Goal: Information Seeking & Learning: Check status

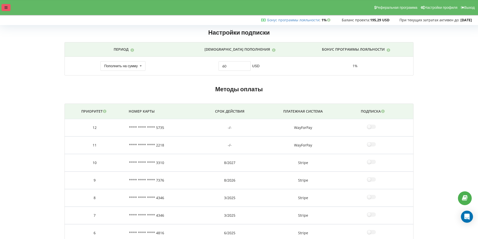
click at [4, 9] on div at bounding box center [6, 7] width 9 height 7
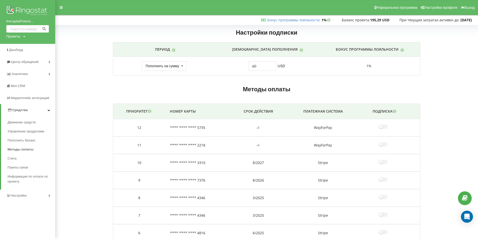
click at [28, 12] on img at bounding box center [27, 11] width 43 height 13
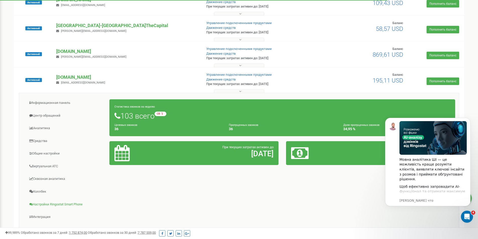
scroll to position [137, 0]
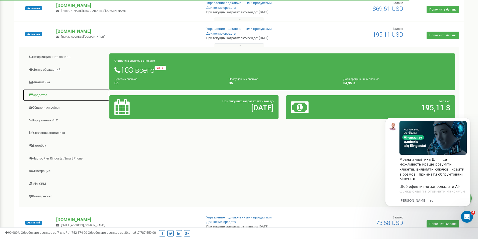
click at [38, 95] on link "Средства" at bounding box center [66, 95] width 87 height 12
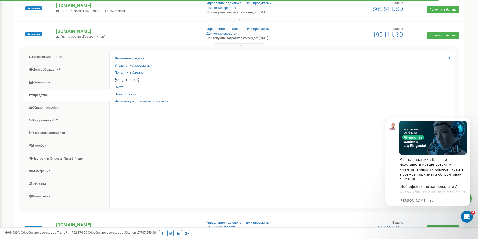
click at [130, 80] on link "Методы оплаты" at bounding box center [127, 80] width 25 height 5
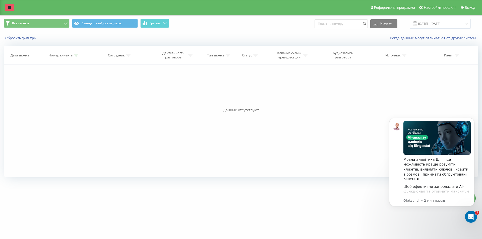
click at [14, 8] on link at bounding box center [9, 7] width 9 height 7
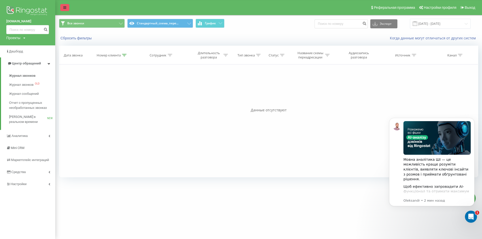
click at [63, 8] on icon at bounding box center [64, 8] width 3 height 4
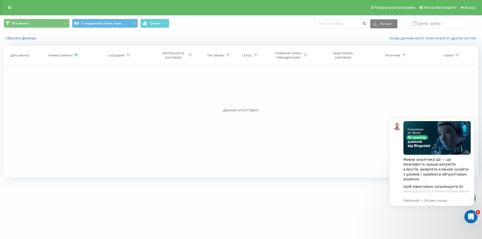
click at [470, 218] on icon "Открыть службу сообщений Intercom" at bounding box center [470, 216] width 8 height 8
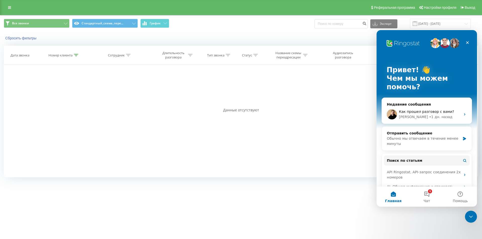
click at [479, 216] on div "lipki.capital Проекты lipki.capital thecapital.com.ua grandrealty.com.ua thecap…" at bounding box center [241, 119] width 482 height 239
click at [434, 195] on button "1 Чат" at bounding box center [426, 197] width 33 height 20
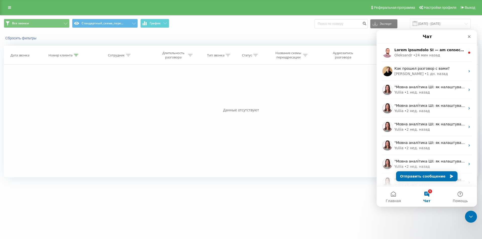
click at [470, 210] on div "lipki.capital Проекты lipki.capital thecapital.com.ua grandrealty.com.ua thecap…" at bounding box center [241, 119] width 482 height 239
drag, startPoint x: 470, startPoint y: 215, endPoint x: 929, endPoint y: 422, distance: 503.1
click at [470, 215] on icon "Закрыть службу сообщений Intercom" at bounding box center [470, 216] width 6 height 6
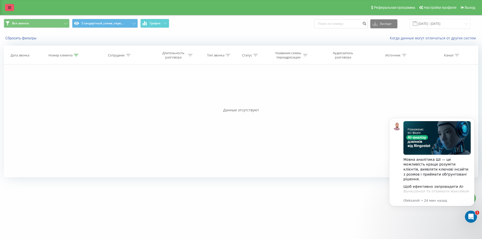
click at [5, 6] on link at bounding box center [9, 7] width 9 height 7
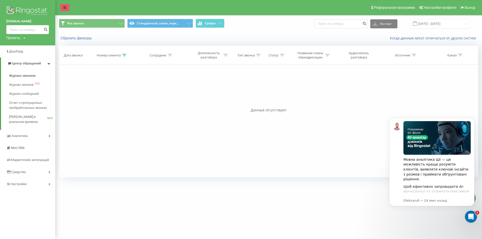
click at [64, 7] on icon at bounding box center [64, 8] width 3 height 4
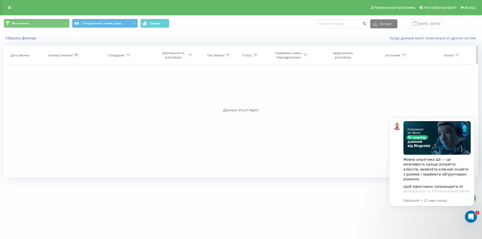
drag, startPoint x: 78, startPoint y: 52, endPoint x: 76, endPoint y: 55, distance: 3.0
click at [78, 53] on th "Номер клиента" at bounding box center [64, 55] width 54 height 19
click at [76, 55] on icon at bounding box center [76, 55] width 5 height 3
drag, startPoint x: 66, startPoint y: 90, endPoint x: 38, endPoint y: 90, distance: 28.6
click at [38, 90] on div "Фильтровать по условию Содержит 380671875151 Отмена OK" at bounding box center [64, 86] width 55 height 45
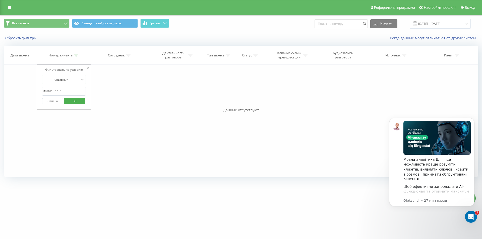
paste input "tel:[PHONE_NUMBER]"
drag, startPoint x: 48, startPoint y: 91, endPoint x: 34, endPoint y: 89, distance: 14.8
click at [34, 89] on div "Фильтровать по условию Содержит tel:+380503520116 Отмена OK Фильтровать по усло…" at bounding box center [241, 120] width 474 height 113
click at [74, 90] on input "380503520116" at bounding box center [64, 91] width 44 height 9
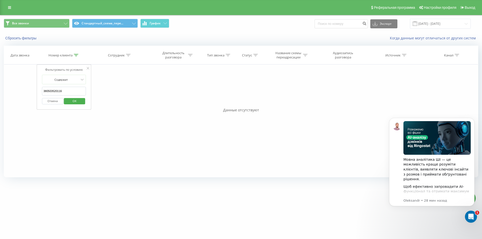
paste input "673661910"
click at [75, 100] on span "OK" at bounding box center [74, 101] width 14 height 8
click at [466, 212] on div "Открыть службу сообщений Intercom" at bounding box center [470, 216] width 17 height 17
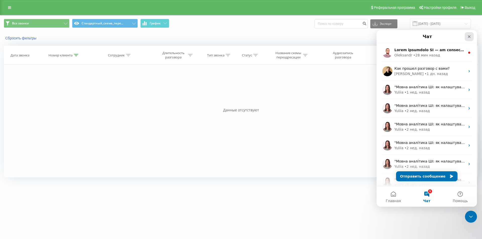
click at [466, 35] on div "Закрыть" at bounding box center [468, 36] width 9 height 9
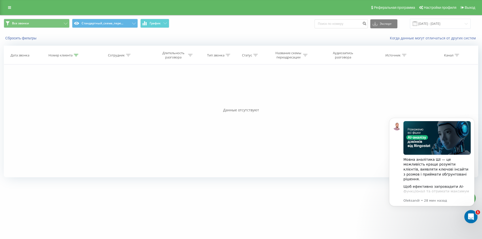
click at [469, 213] on icon "Открыть службу сообщений Intercom" at bounding box center [470, 216] width 8 height 8
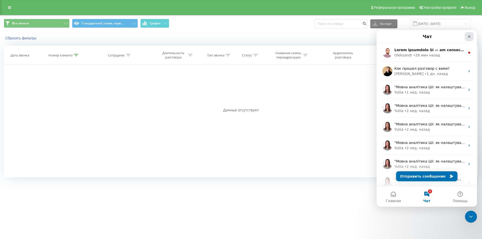
click at [466, 39] on div "Закрыть" at bounding box center [468, 36] width 9 height 9
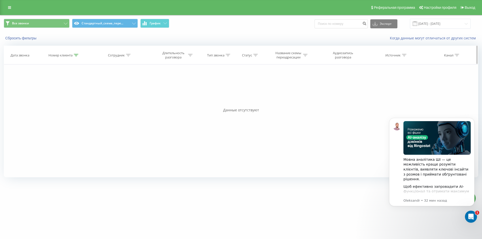
click at [75, 57] on div at bounding box center [76, 55] width 5 height 4
click at [75, 91] on input "380673661910" at bounding box center [64, 91] width 44 height 9
paste input "506345885"
click at [75, 103] on span "OK" at bounding box center [74, 101] width 14 height 8
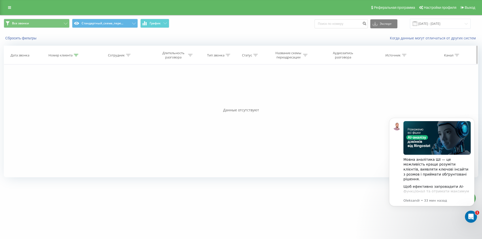
click at [76, 54] on icon at bounding box center [76, 55] width 5 height 3
click at [76, 90] on input "380506345885" at bounding box center [64, 91] width 44 height 9
paste input "958591103"
click at [74, 102] on span "OK" at bounding box center [74, 101] width 14 height 8
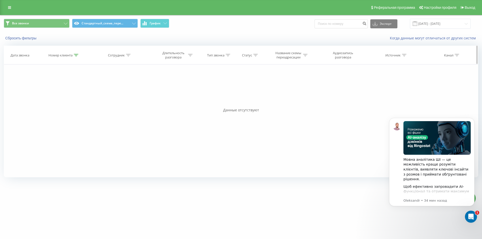
click at [77, 56] on icon at bounding box center [76, 55] width 5 height 3
click at [77, 90] on input "380958591103" at bounding box center [64, 91] width 44 height 9
paste input "503587231"
click at [76, 100] on span "OK" at bounding box center [74, 101] width 14 height 8
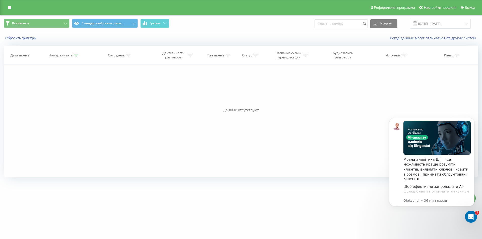
drag, startPoint x: 78, startPoint y: 54, endPoint x: 75, endPoint y: 66, distance: 12.5
click at [78, 54] on icon at bounding box center [76, 55] width 5 height 3
click at [67, 90] on input "380503587231" at bounding box center [64, 91] width 44 height 9
paste input "674970557"
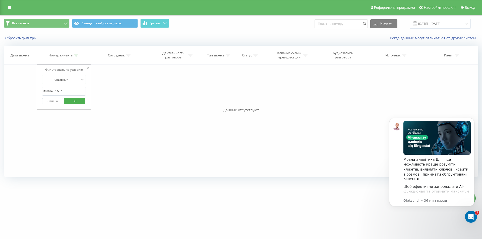
click at [69, 98] on span "OK" at bounding box center [74, 101] width 14 height 8
click at [76, 54] on icon at bounding box center [76, 55] width 5 height 3
click at [66, 91] on input "380674970557" at bounding box center [64, 91] width 44 height 9
paste input "507183665"
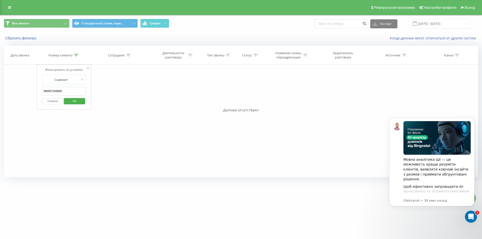
click at [72, 102] on span "OK" at bounding box center [74, 101] width 14 height 8
click at [76, 56] on icon at bounding box center [76, 55] width 5 height 3
click at [63, 91] on input "380507183665" at bounding box center [64, 91] width 44 height 9
paste input "664310008"
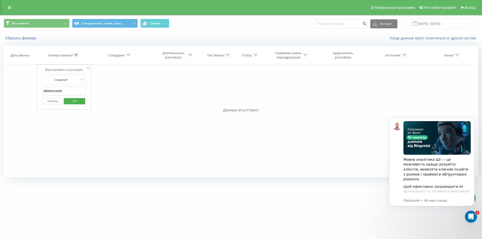
click at [74, 100] on span "OK" at bounding box center [74, 101] width 14 height 8
drag, startPoint x: 79, startPoint y: 55, endPoint x: 75, endPoint y: 55, distance: 4.1
click at [78, 55] on div "Номер клиента" at bounding box center [64, 55] width 54 height 4
click at [75, 55] on icon at bounding box center [76, 55] width 5 height 3
click at [79, 50] on th "Номер клиента" at bounding box center [64, 55] width 54 height 19
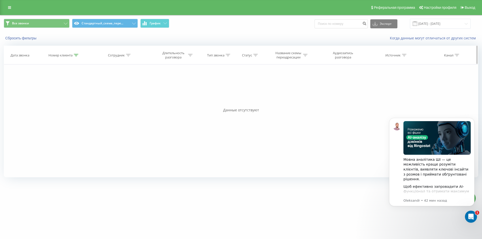
click at [78, 55] on icon at bounding box center [76, 55] width 5 height 3
click at [67, 90] on input "380664310008" at bounding box center [64, 91] width 44 height 9
paste input "989575612"
click at [71, 101] on span "OK" at bounding box center [74, 101] width 14 height 8
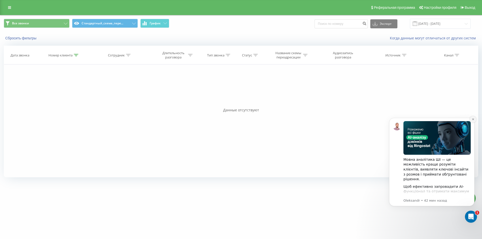
click at [473, 119] on icon "Dismiss notification" at bounding box center [472, 119] width 3 height 3
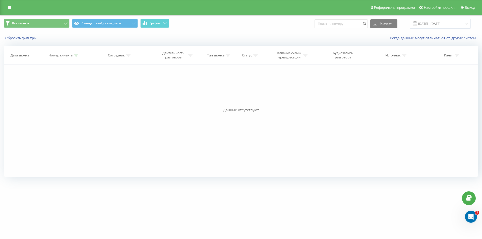
drag, startPoint x: 76, startPoint y: 55, endPoint x: 65, endPoint y: 78, distance: 25.0
click at [76, 55] on icon at bounding box center [76, 55] width 5 height 3
click at [66, 90] on input "380989575612" at bounding box center [64, 91] width 44 height 9
paste input "73589680"
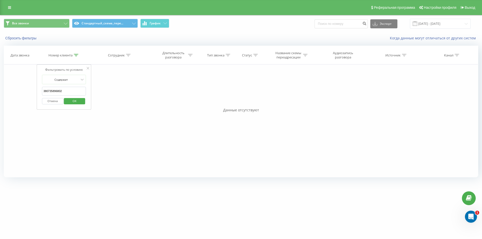
click at [71, 101] on span "OK" at bounding box center [74, 101] width 14 height 8
click at [76, 57] on th "Номер клиента" at bounding box center [64, 55] width 54 height 19
click at [78, 55] on icon at bounding box center [76, 55] width 5 height 3
click at [65, 94] on input "380735896802" at bounding box center [64, 91] width 44 height 9
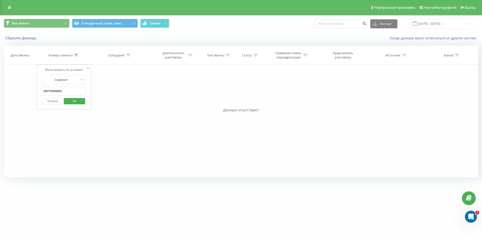
paste input "50572373"
click at [71, 100] on span "OK" at bounding box center [74, 101] width 14 height 8
click at [77, 54] on icon at bounding box center [76, 55] width 5 height 3
click at [60, 90] on input "380505723732" at bounding box center [64, 91] width 44 height 9
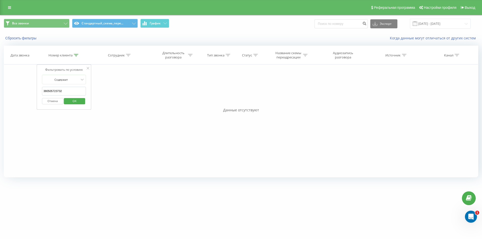
paste input "98780"
click at [73, 98] on span "OK" at bounding box center [74, 101] width 14 height 8
click at [77, 56] on icon at bounding box center [76, 55] width 5 height 3
drag, startPoint x: 66, startPoint y: 88, endPoint x: 66, endPoint y: 91, distance: 3.0
click at [66, 88] on input "380505798780" at bounding box center [64, 91] width 44 height 9
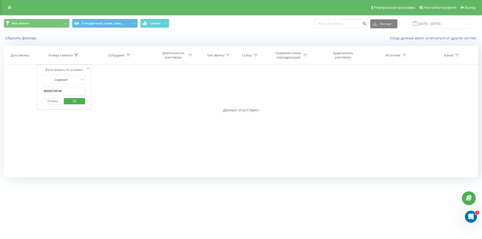
click at [66, 88] on input "380505798780" at bounding box center [64, 91] width 44 height 9
click at [66, 91] on input "380505798780" at bounding box center [64, 91] width 44 height 9
paste input "939534524"
click at [72, 100] on span "OK" at bounding box center [74, 101] width 14 height 8
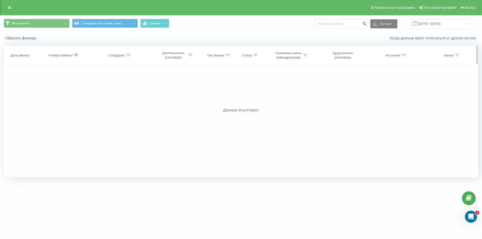
click at [76, 54] on div at bounding box center [76, 55] width 5 height 4
click at [63, 93] on input "380939534524" at bounding box center [64, 91] width 44 height 9
paste input "77619595"
click at [68, 102] on span "OK" at bounding box center [74, 101] width 14 height 8
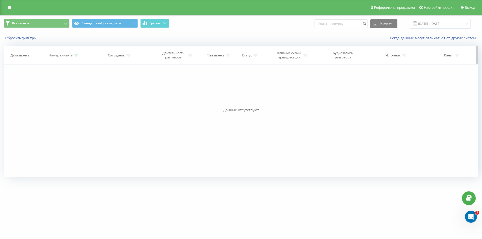
click at [76, 55] on icon at bounding box center [76, 55] width 5 height 3
click at [67, 92] on input "380977619595" at bounding box center [64, 91] width 44 height 9
paste input "6750900"
click at [69, 102] on span "OK" at bounding box center [74, 101] width 14 height 8
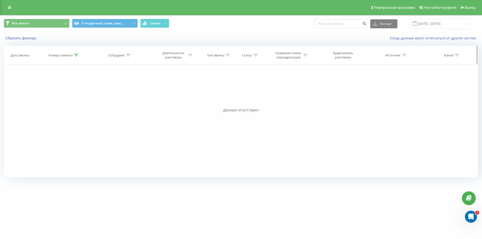
click at [76, 55] on icon at bounding box center [76, 55] width 5 height 3
click at [73, 89] on input "380675090095" at bounding box center [64, 91] width 44 height 9
paste input "96824047"
click at [74, 102] on span "OK" at bounding box center [74, 101] width 14 height 8
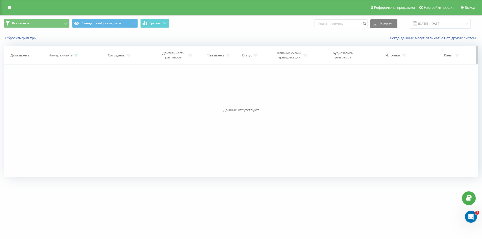
click at [76, 54] on icon at bounding box center [76, 55] width 5 height 3
click at [70, 94] on input "380968240475" at bounding box center [64, 91] width 44 height 9
paste input "81067241"
click at [71, 100] on span "OK" at bounding box center [74, 101] width 14 height 8
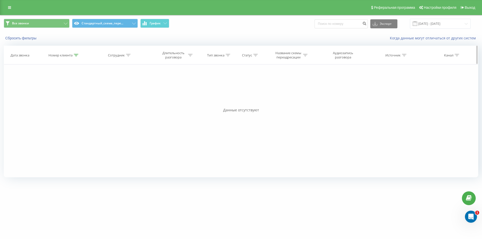
click at [77, 57] on div at bounding box center [76, 55] width 5 height 4
click at [74, 92] on input "380981067241" at bounding box center [64, 91] width 44 height 9
paste input "630606346"
click at [76, 103] on span "OK" at bounding box center [74, 101] width 14 height 8
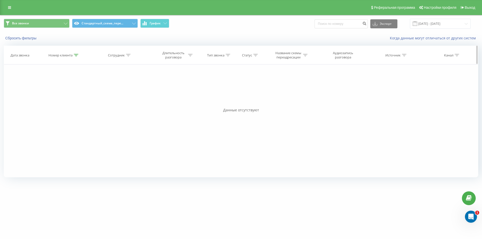
click at [77, 53] on th "Номер клиента" at bounding box center [64, 55] width 54 height 19
click at [76, 54] on icon at bounding box center [76, 55] width 5 height 3
click at [62, 91] on input "380630606346" at bounding box center [64, 91] width 44 height 9
paste input "965544841"
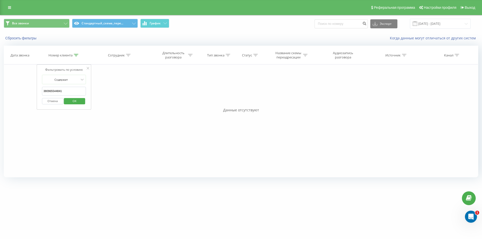
type input "380965544841"
click at [68, 100] on span "OK" at bounding box center [74, 101] width 14 height 8
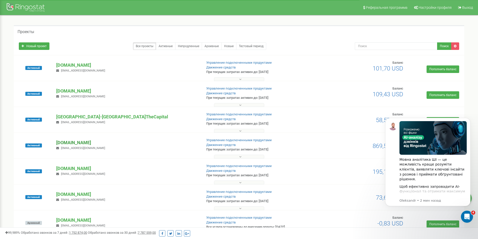
click at [77, 140] on p "[DOMAIN_NAME]" at bounding box center [127, 143] width 142 height 7
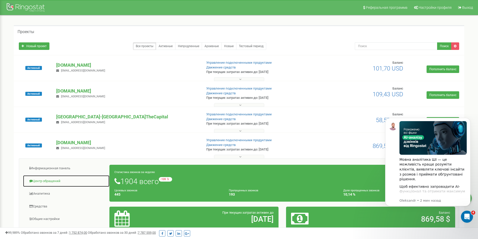
click at [49, 183] on link "Центр обращений" at bounding box center [66, 181] width 87 height 12
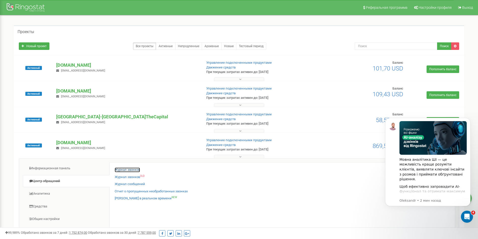
click at [128, 170] on link "Журнал звонков" at bounding box center [127, 170] width 25 height 5
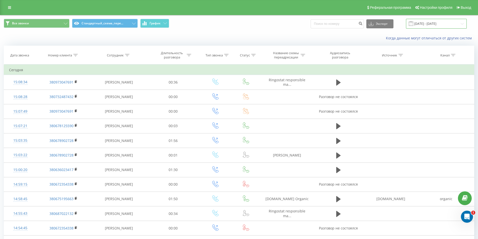
click at [433, 22] on input "[DATE] - [DATE]" at bounding box center [436, 24] width 61 height 10
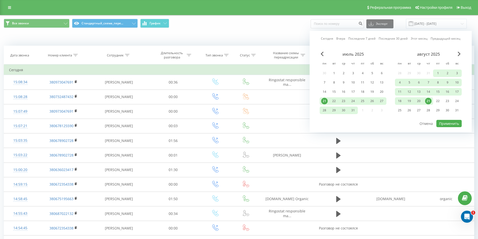
click at [319, 54] on div "Сегодня Вчера Последние 7 дней Последние 30 дней Этот месяц Предыдущий месяц ию…" at bounding box center [391, 81] width 162 height 101
click at [320, 54] on div "июль 2025" at bounding box center [353, 54] width 67 height 5
click at [322, 54] on span "Previous Month" at bounding box center [322, 54] width 3 height 5
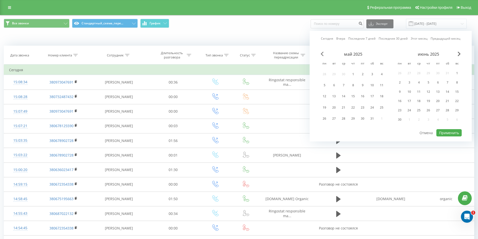
click at [322, 54] on span "Previous Month" at bounding box center [322, 54] width 3 height 5
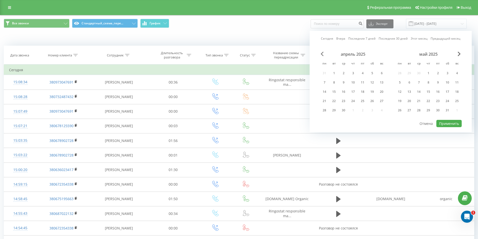
click at [322, 54] on span "Previous Month" at bounding box center [322, 54] width 3 height 5
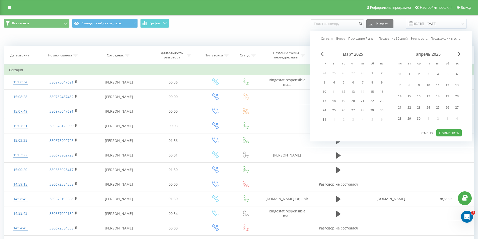
click at [322, 54] on span "Previous Month" at bounding box center [322, 54] width 3 height 5
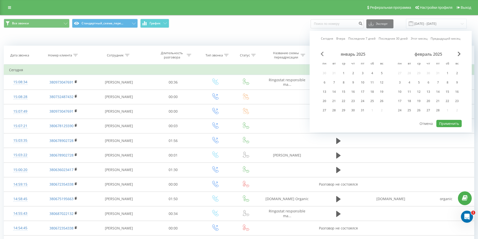
click at [322, 54] on span "Previous Month" at bounding box center [322, 54] width 3 height 5
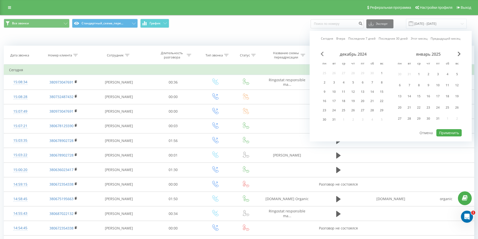
click at [322, 54] on span "Previous Month" at bounding box center [322, 54] width 3 height 5
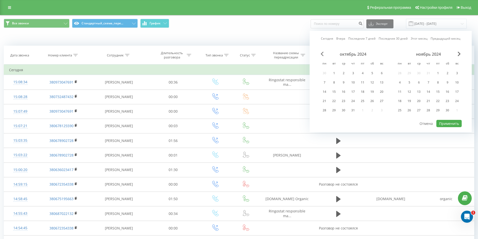
click at [322, 54] on span "Previous Month" at bounding box center [322, 54] width 3 height 5
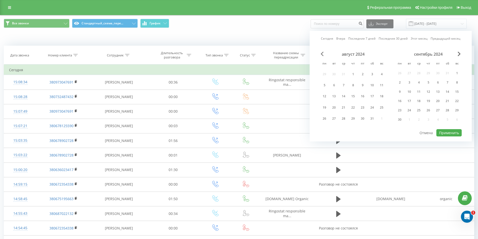
click at [322, 54] on span "Previous Month" at bounding box center [322, 54] width 3 height 5
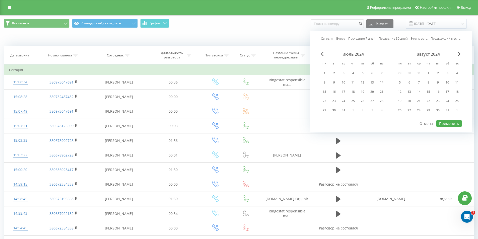
click at [322, 54] on span "Previous Month" at bounding box center [322, 54] width 3 height 5
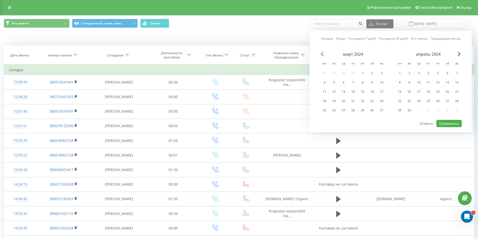
click at [322, 54] on span "Previous Month" at bounding box center [322, 54] width 3 height 5
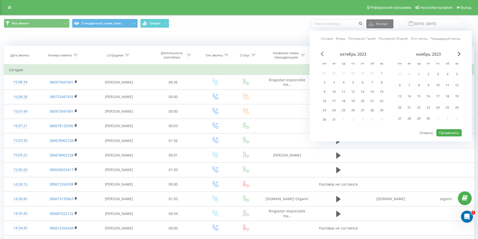
click at [322, 54] on span "Previous Month" at bounding box center [322, 54] width 3 height 5
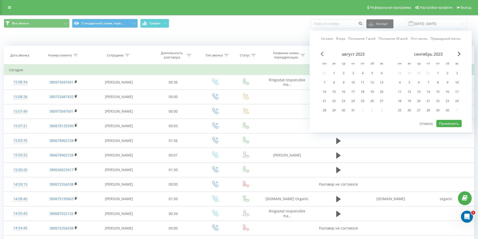
click at [322, 54] on span "Previous Month" at bounding box center [322, 54] width 3 height 5
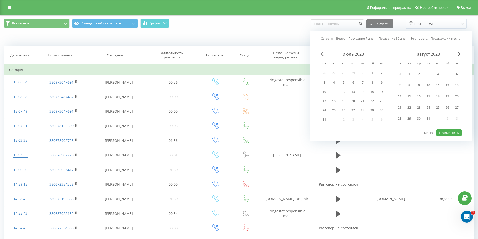
click at [322, 54] on span "Previous Month" at bounding box center [322, 54] width 3 height 5
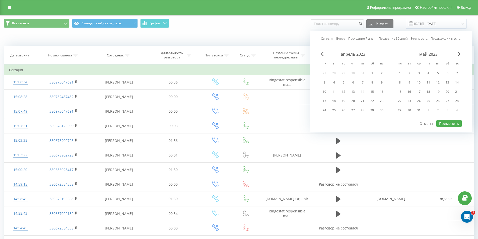
click at [322, 54] on span "Previous Month" at bounding box center [322, 54] width 3 height 5
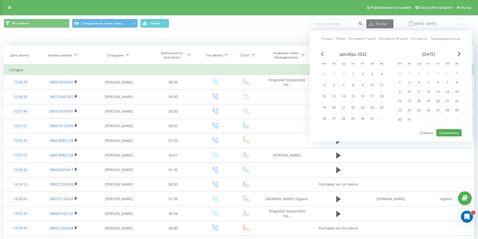
click at [322, 54] on span "Previous Month" at bounding box center [322, 54] width 3 height 5
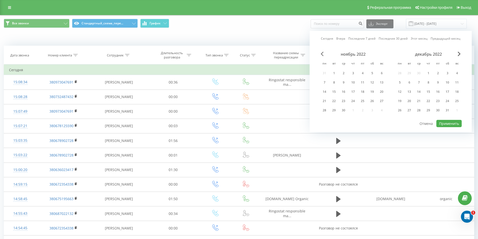
click at [322, 54] on span "Previous Month" at bounding box center [322, 54] width 3 height 5
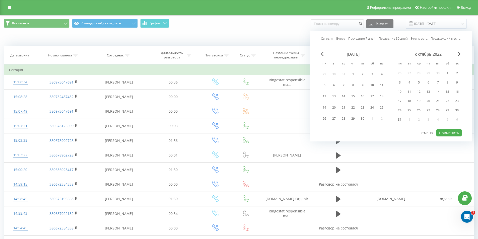
click at [322, 54] on span "Previous Month" at bounding box center [322, 54] width 3 height 5
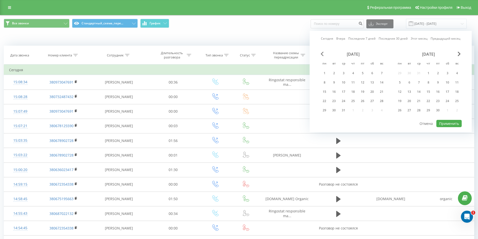
click at [322, 54] on span "Previous Month" at bounding box center [322, 54] width 3 height 5
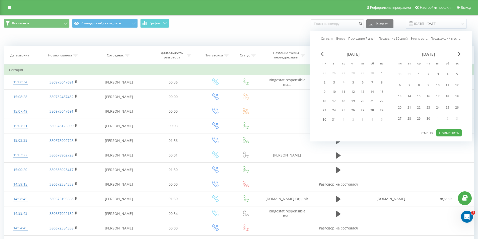
click at [322, 54] on span "Previous Month" at bounding box center [322, 54] width 3 height 5
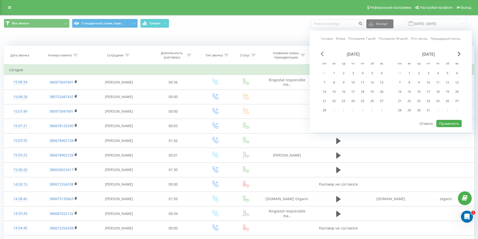
click at [322, 54] on span "Previous Month" at bounding box center [322, 54] width 3 height 5
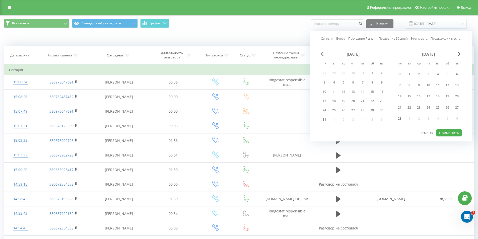
click at [322, 54] on span "Previous Month" at bounding box center [322, 54] width 3 height 5
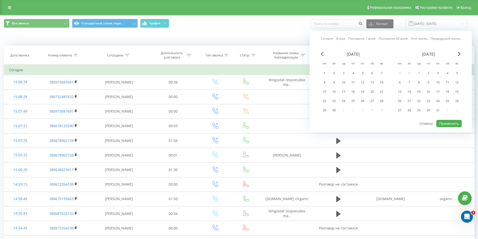
click at [322, 54] on span "Previous Month" at bounding box center [322, 54] width 3 height 5
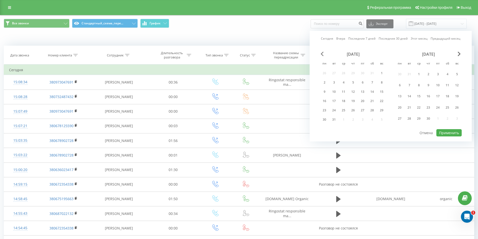
click at [322, 54] on span "Previous Month" at bounding box center [322, 54] width 3 height 5
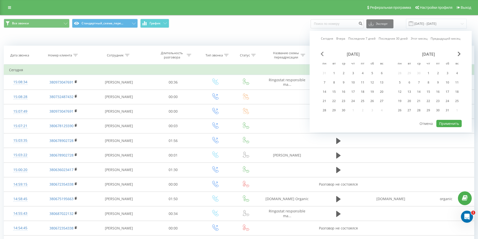
click at [322, 54] on span "Previous Month" at bounding box center [322, 54] width 3 height 5
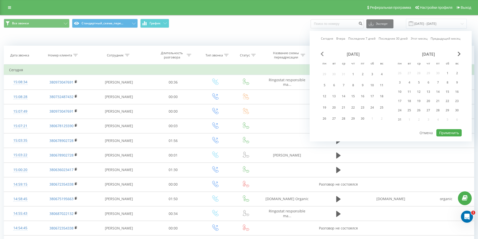
click at [322, 54] on span "Previous Month" at bounding box center [322, 54] width 3 height 5
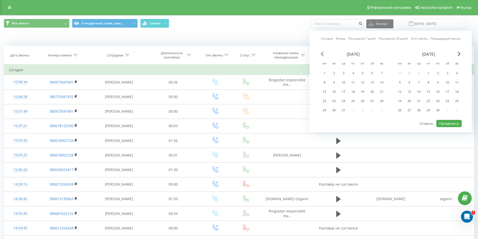
click at [322, 54] on span "Previous Month" at bounding box center [322, 54] width 3 height 5
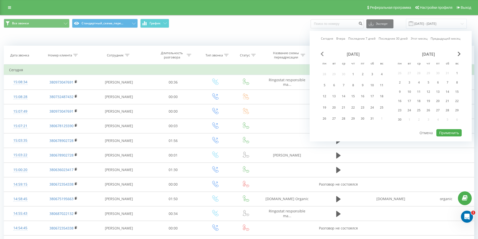
click at [322, 54] on span "Previous Month" at bounding box center [322, 54] width 3 height 5
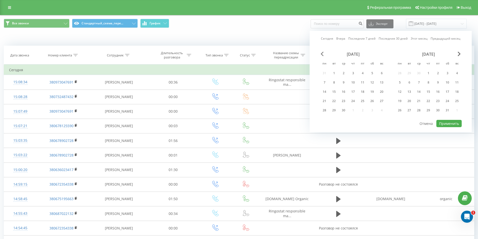
click at [322, 54] on span "Previous Month" at bounding box center [322, 54] width 3 height 5
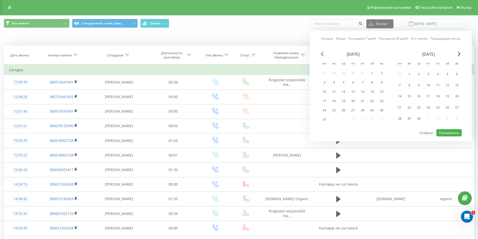
click at [322, 54] on span "Previous Month" at bounding box center [322, 54] width 3 height 5
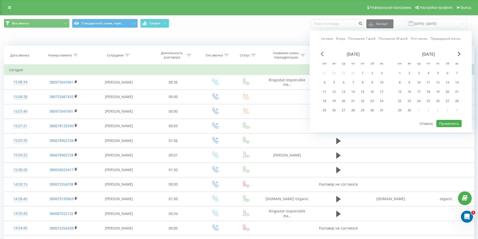
click at [322, 54] on span "Previous Month" at bounding box center [322, 54] width 3 height 5
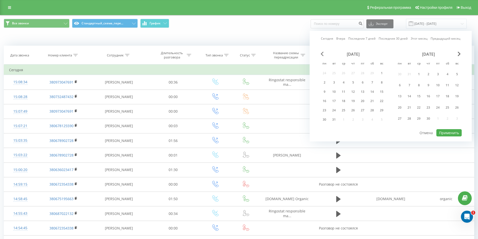
click at [322, 54] on span "Previous Month" at bounding box center [322, 54] width 3 height 5
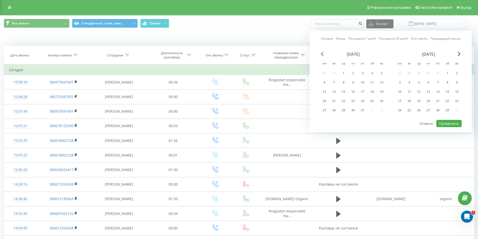
click at [322, 54] on span "Previous Month" at bounding box center [322, 54] width 3 height 5
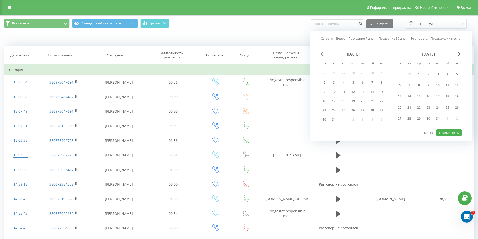
click at [322, 54] on span "Previous Month" at bounding box center [322, 54] width 3 height 5
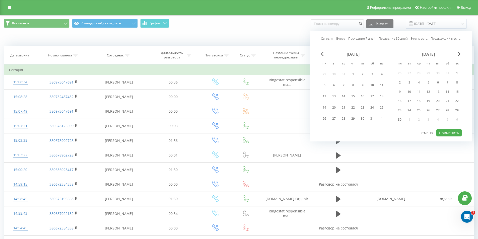
click at [322, 54] on span "Previous Month" at bounding box center [322, 54] width 3 height 5
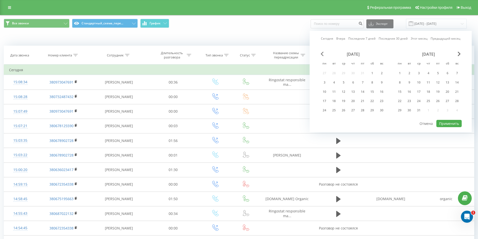
click at [322, 54] on span "Previous Month" at bounding box center [322, 54] width 3 height 5
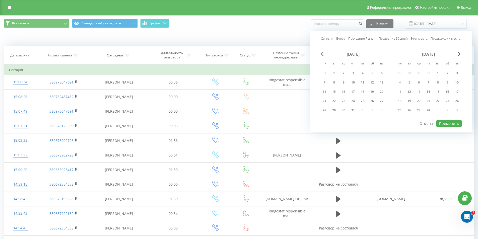
click at [322, 54] on span "Previous Month" at bounding box center [322, 54] width 3 height 5
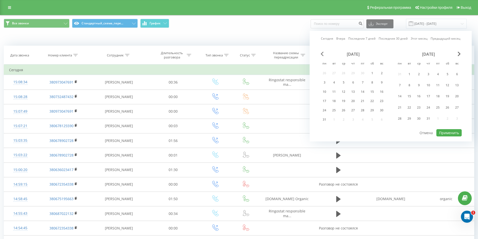
click at [322, 54] on span "Previous Month" at bounding box center [322, 54] width 3 height 5
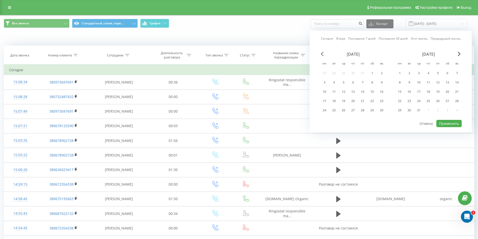
click at [322, 54] on span "Previous Month" at bounding box center [322, 54] width 3 height 5
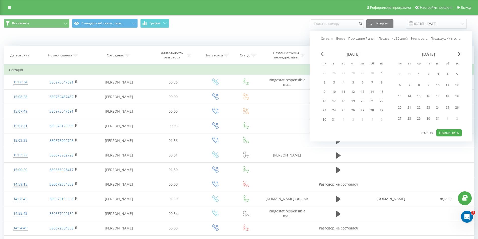
click at [322, 54] on span "Previous Month" at bounding box center [322, 54] width 3 height 5
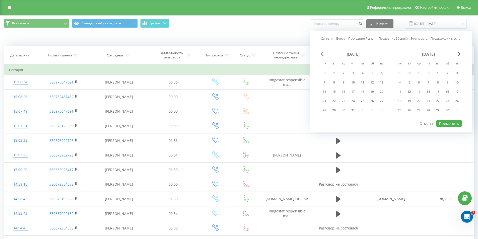
click at [322, 54] on span "Previous Month" at bounding box center [322, 54] width 3 height 5
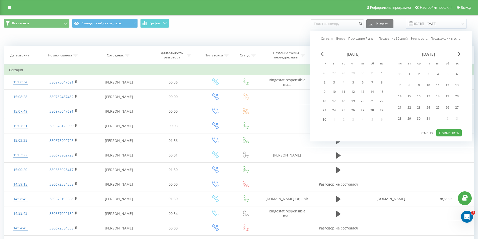
click at [322, 54] on span "Previous Month" at bounding box center [322, 54] width 3 height 5
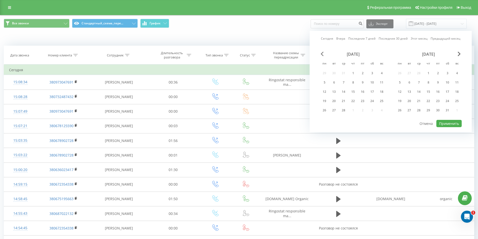
click at [322, 54] on span "Previous Month" at bounding box center [322, 54] width 3 height 5
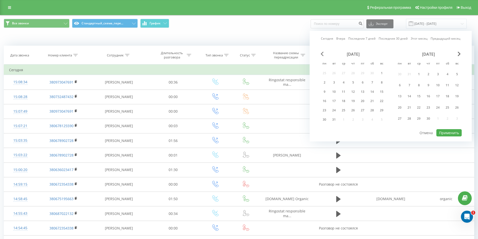
click at [322, 54] on span "Previous Month" at bounding box center [322, 54] width 3 height 5
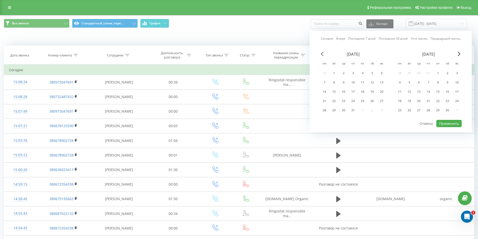
click at [322, 54] on span "Previous Month" at bounding box center [322, 54] width 3 height 5
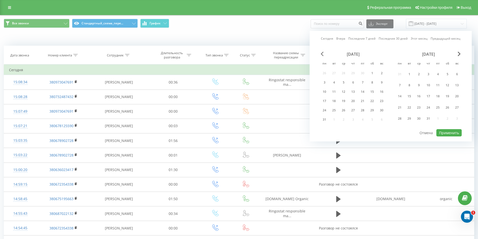
click at [322, 54] on span "Previous Month" at bounding box center [322, 54] width 3 height 5
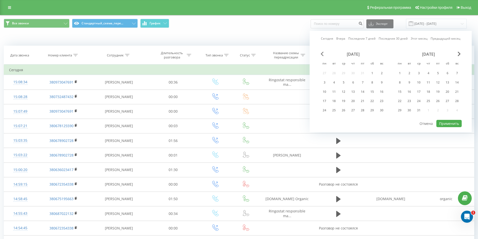
click at [322, 54] on span "Previous Month" at bounding box center [322, 54] width 3 height 5
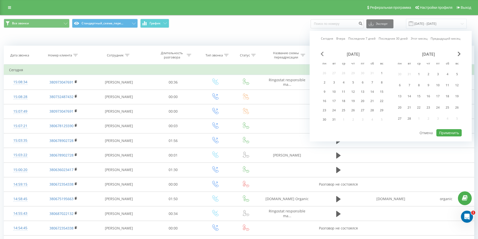
click at [322, 54] on span "Previous Month" at bounding box center [322, 54] width 3 height 5
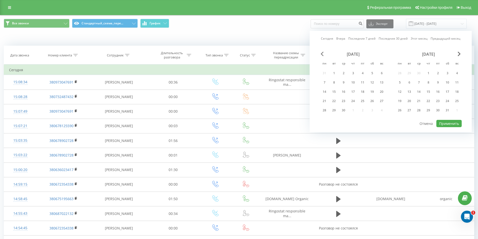
click at [322, 54] on span "Previous Month" at bounding box center [322, 54] width 3 height 5
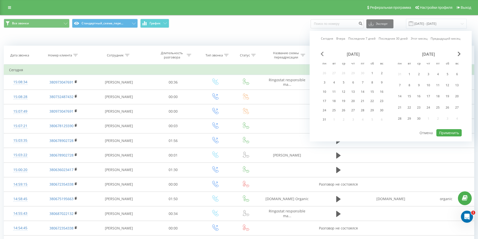
click at [322, 54] on span "Previous Month" at bounding box center [322, 54] width 3 height 5
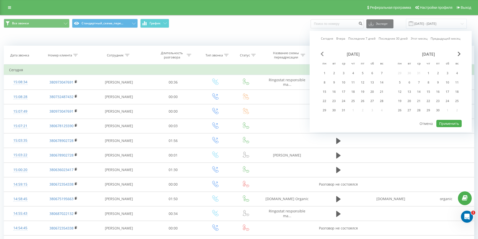
click at [322, 54] on span "Previous Month" at bounding box center [322, 54] width 3 height 5
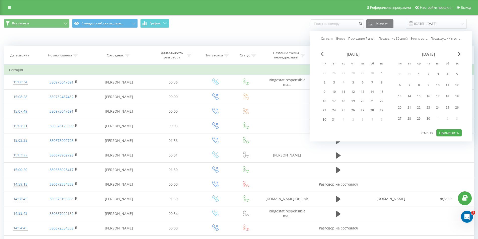
click at [322, 54] on span "Previous Month" at bounding box center [322, 54] width 3 height 5
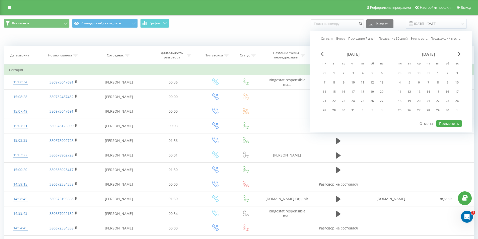
click at [322, 54] on span "Previous Month" at bounding box center [322, 54] width 3 height 5
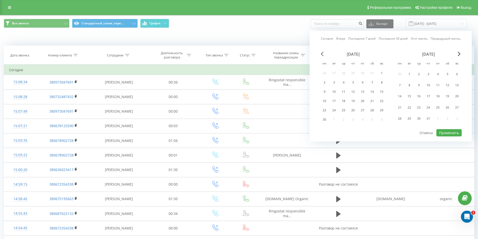
click at [322, 54] on span "Previous Month" at bounding box center [322, 54] width 3 height 5
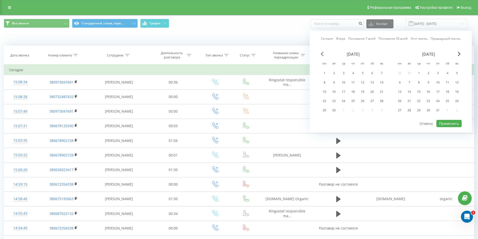
click at [322, 54] on span "Previous Month" at bounding box center [322, 54] width 3 height 5
click at [361, 72] on div "1" at bounding box center [362, 73] width 7 height 7
click at [460, 54] on span "Next Month" at bounding box center [459, 54] width 3 height 5
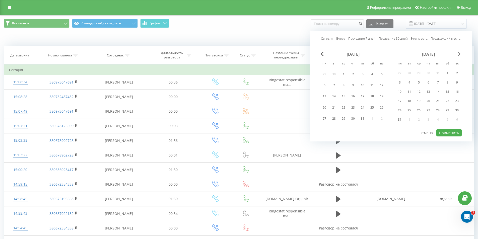
click at [460, 54] on span "Next Month" at bounding box center [459, 54] width 3 height 5
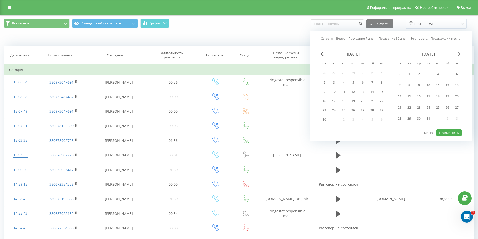
click at [460, 54] on span "Next Month" at bounding box center [459, 54] width 3 height 5
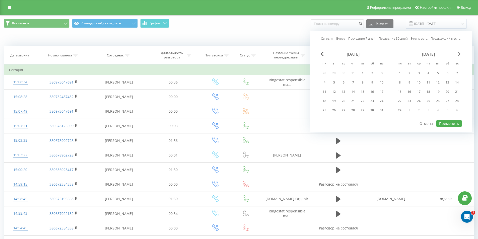
click at [460, 54] on span "Next Month" at bounding box center [459, 54] width 3 height 5
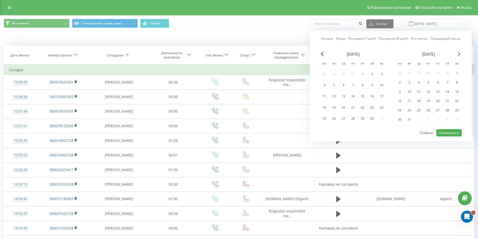
click at [460, 54] on span "Next Month" at bounding box center [459, 54] width 3 height 5
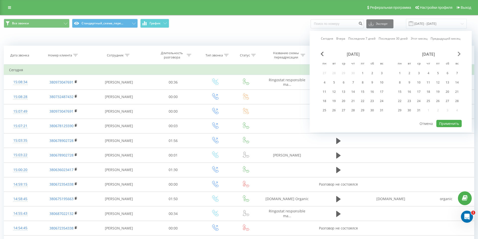
click at [460, 54] on span "Next Month" at bounding box center [459, 54] width 3 height 5
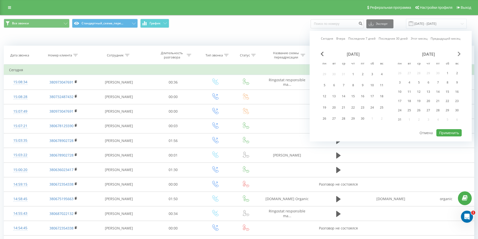
click at [460, 54] on span "Next Month" at bounding box center [459, 54] width 3 height 5
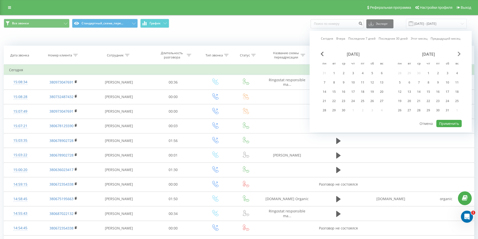
click at [460, 54] on span "Next Month" at bounding box center [459, 54] width 3 height 5
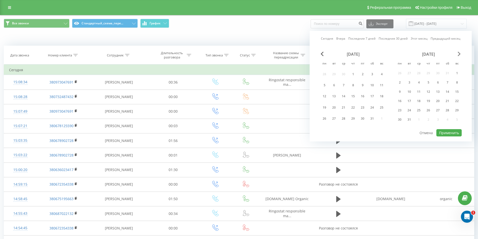
click at [460, 54] on span "Next Month" at bounding box center [459, 54] width 3 height 5
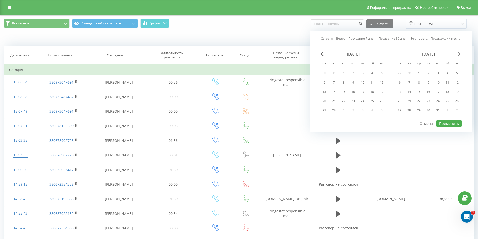
click at [460, 54] on span "Next Month" at bounding box center [459, 54] width 3 height 5
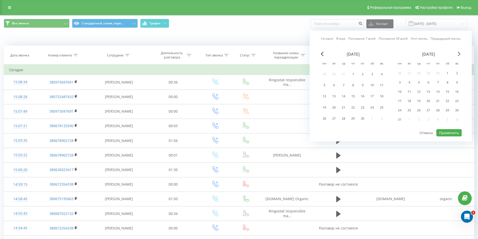
click at [460, 54] on span "Next Month" at bounding box center [459, 54] width 3 height 5
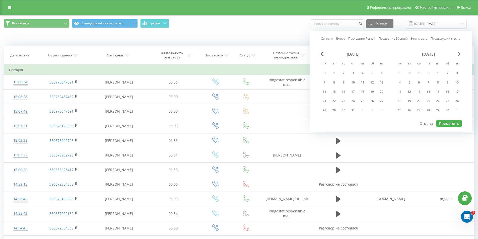
click at [460, 54] on span "Next Month" at bounding box center [459, 54] width 3 height 5
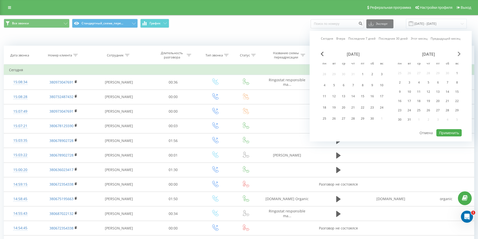
click at [460, 54] on span "Next Month" at bounding box center [459, 54] width 3 height 5
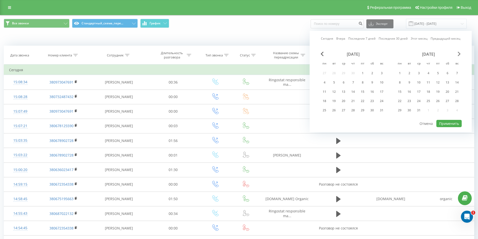
click at [460, 54] on span "Next Month" at bounding box center [459, 54] width 3 height 5
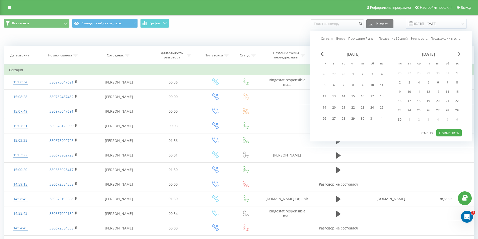
click at [460, 54] on span "Next Month" at bounding box center [459, 54] width 3 height 5
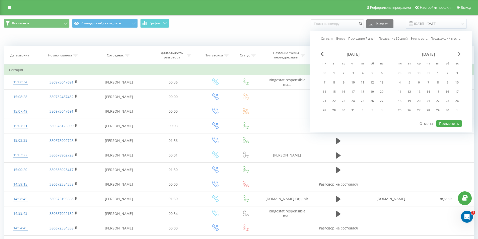
click at [460, 54] on span "Next Month" at bounding box center [459, 54] width 3 height 5
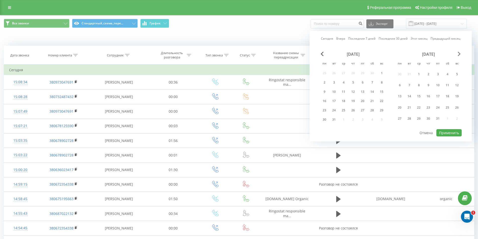
click at [460, 54] on span "Next Month" at bounding box center [459, 54] width 3 height 5
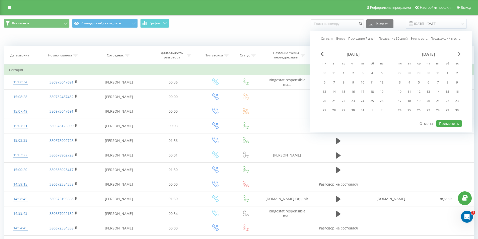
click at [460, 54] on span "Next Month" at bounding box center [459, 54] width 3 height 5
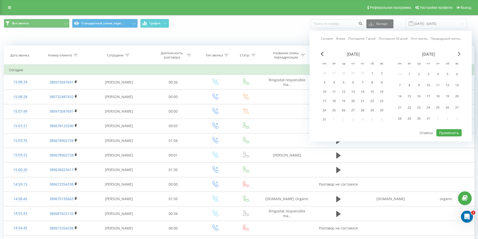
click at [460, 54] on span "Next Month" at bounding box center [459, 54] width 3 height 5
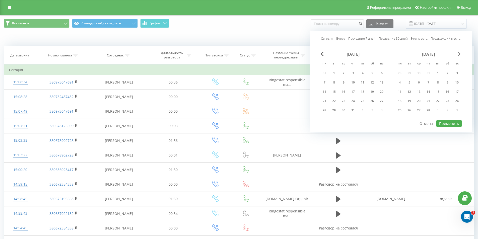
click at [460, 54] on span "Next Month" at bounding box center [459, 54] width 3 height 5
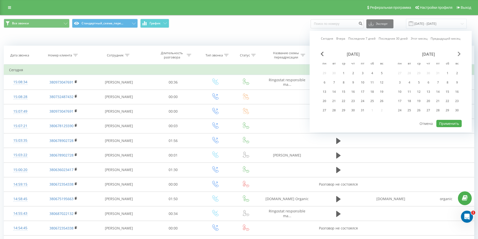
click at [460, 54] on span "Next Month" at bounding box center [459, 54] width 3 height 5
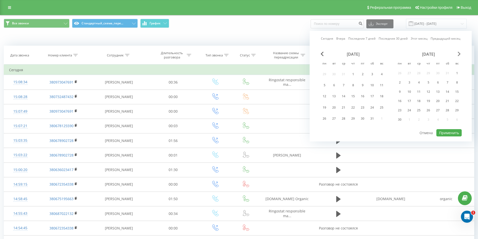
click at [460, 54] on span "Next Month" at bounding box center [459, 54] width 3 height 5
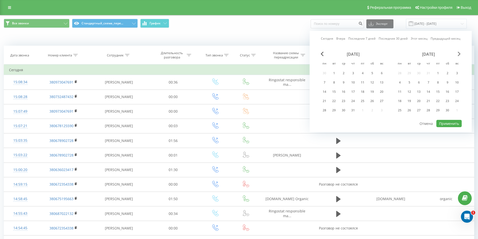
click at [460, 54] on span "Next Month" at bounding box center [459, 54] width 3 height 5
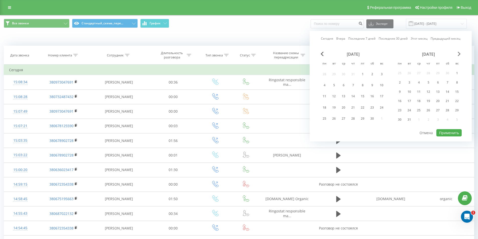
click at [460, 54] on span "Next Month" at bounding box center [459, 54] width 3 height 5
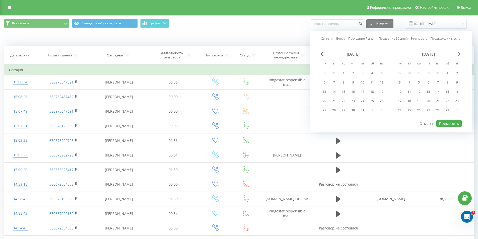
click at [460, 54] on span "Next Month" at bounding box center [459, 54] width 3 height 5
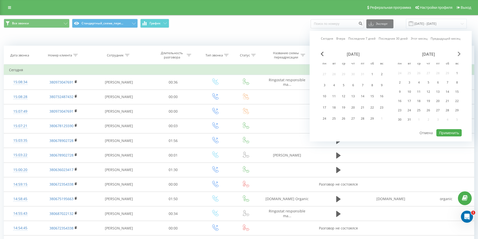
click at [460, 54] on span "Next Month" at bounding box center [459, 54] width 3 height 5
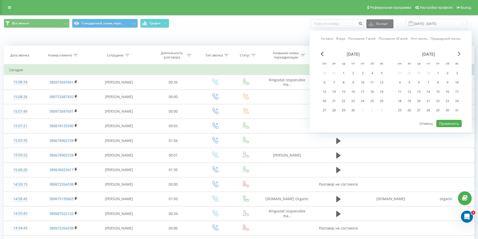
click at [460, 54] on span "Next Month" at bounding box center [459, 54] width 3 height 5
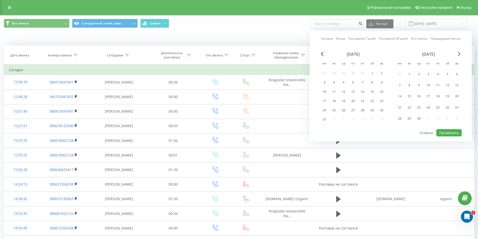
click at [460, 54] on span "Next Month" at bounding box center [459, 54] width 3 height 5
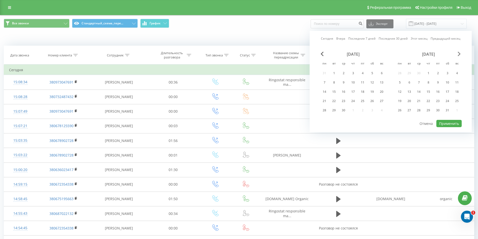
click at [460, 54] on span "Next Month" at bounding box center [459, 54] width 3 height 5
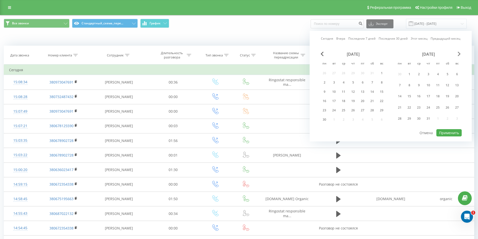
click at [460, 54] on span "Next Month" at bounding box center [459, 54] width 3 height 5
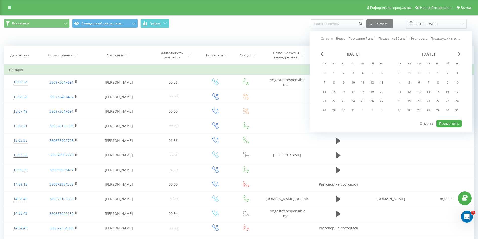
click at [460, 54] on span "Next Month" at bounding box center [459, 54] width 3 height 5
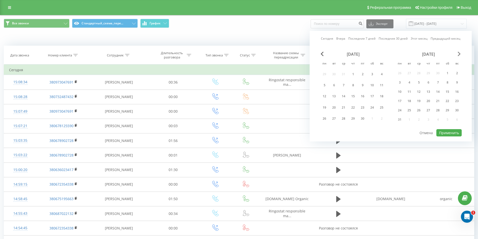
click at [460, 54] on span "Next Month" at bounding box center [459, 54] width 3 height 5
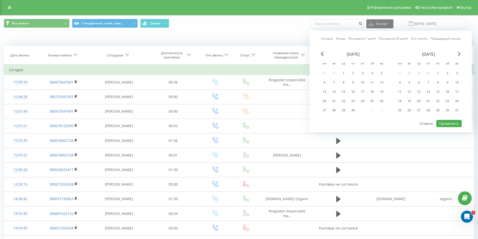
click at [460, 54] on span "Next Month" at bounding box center [459, 54] width 3 height 5
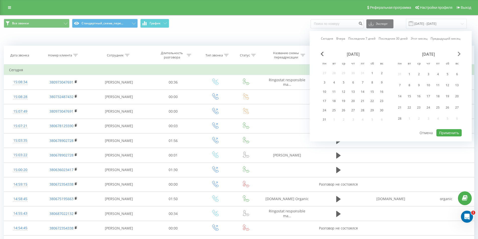
click at [460, 54] on span "Next Month" at bounding box center [459, 54] width 3 height 5
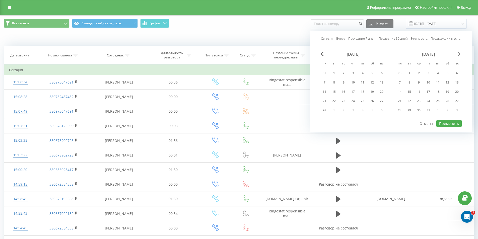
click at [460, 54] on span "Next Month" at bounding box center [459, 54] width 3 height 5
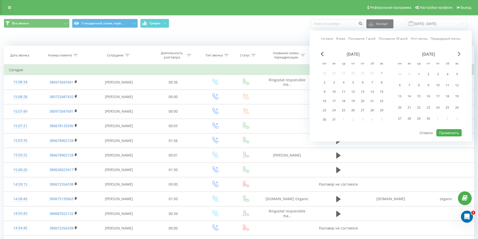
click at [460, 54] on span "Next Month" at bounding box center [459, 54] width 3 height 5
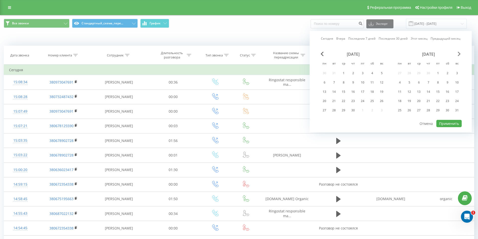
click at [460, 54] on span "Next Month" at bounding box center [459, 54] width 3 height 5
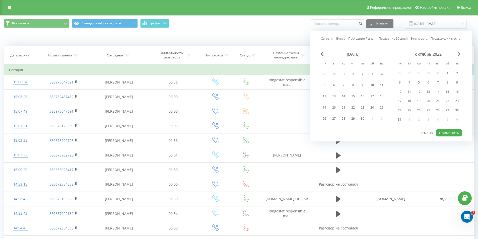
click at [460, 54] on span "Next Month" at bounding box center [459, 54] width 3 height 5
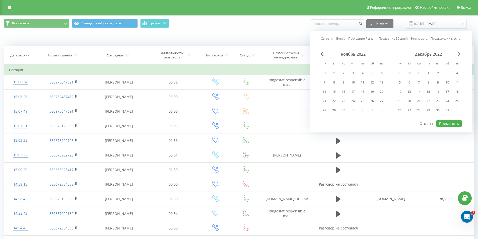
click at [460, 54] on span "Next Month" at bounding box center [459, 54] width 3 height 5
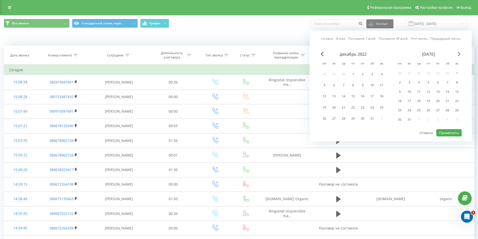
click at [460, 54] on span "Next Month" at bounding box center [459, 54] width 3 height 5
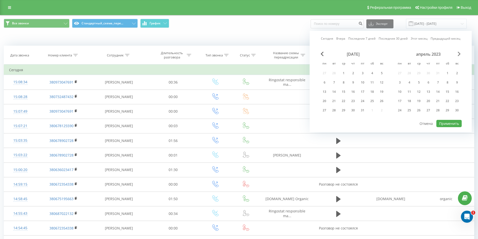
click at [460, 54] on span "Next Month" at bounding box center [459, 54] width 3 height 5
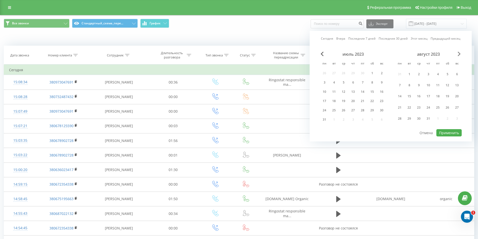
click at [460, 54] on span "Next Month" at bounding box center [459, 54] width 3 height 5
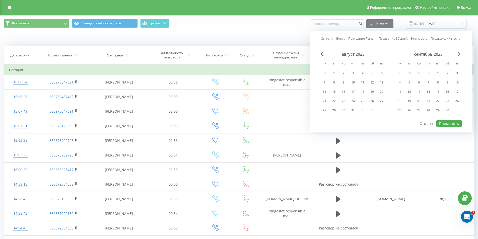
click at [460, 54] on span "Next Month" at bounding box center [459, 54] width 3 height 5
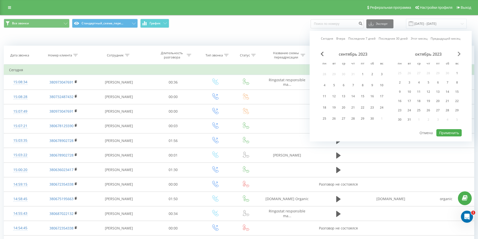
click at [460, 54] on span "Next Month" at bounding box center [459, 54] width 3 height 5
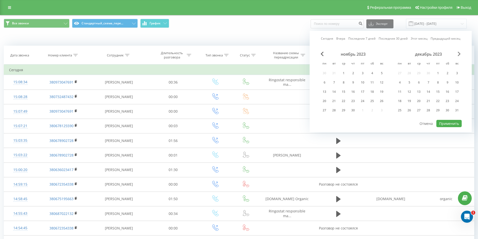
click at [460, 54] on span "Next Month" at bounding box center [459, 54] width 3 height 5
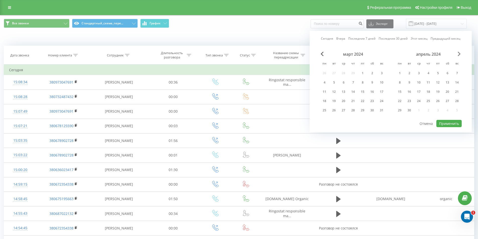
click at [460, 54] on span "Next Month" at bounding box center [459, 54] width 3 height 5
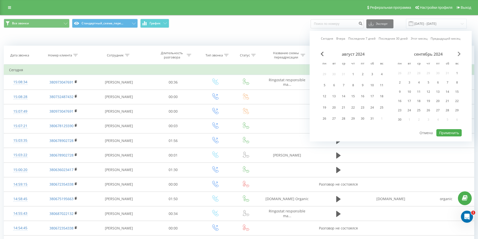
click at [460, 54] on span "Next Month" at bounding box center [459, 54] width 3 height 5
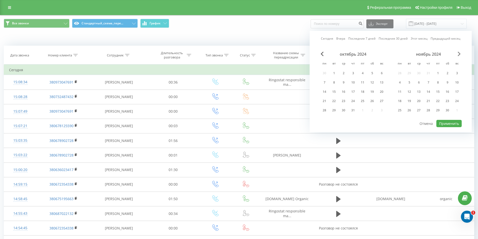
click at [460, 54] on span "Next Month" at bounding box center [459, 54] width 3 height 5
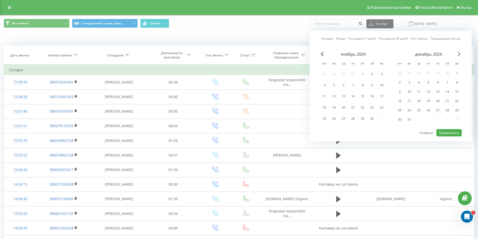
click at [460, 54] on span "Next Month" at bounding box center [459, 54] width 3 height 5
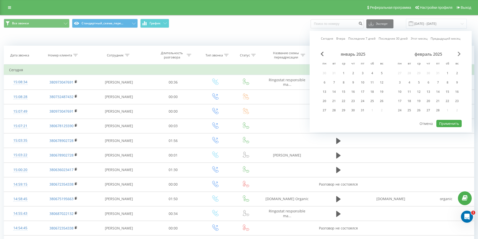
click at [460, 54] on span "Next Month" at bounding box center [459, 54] width 3 height 5
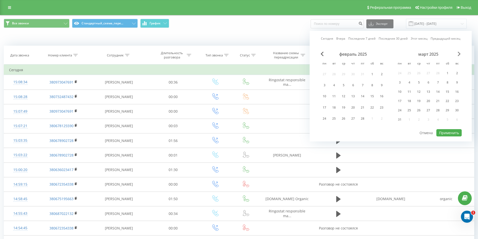
click at [460, 54] on span "Next Month" at bounding box center [459, 54] width 3 height 5
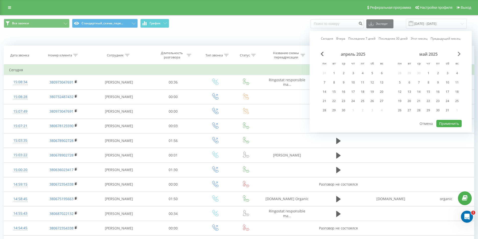
click at [460, 54] on span "Next Month" at bounding box center [459, 54] width 3 height 5
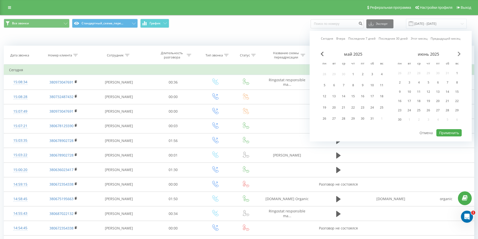
click at [460, 54] on span "Next Month" at bounding box center [459, 54] width 3 height 5
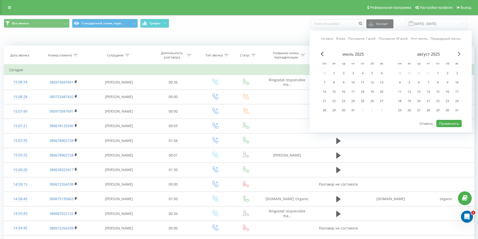
click at [460, 54] on span "Next Month" at bounding box center [459, 54] width 3 height 5
click at [399, 73] on div "1" at bounding box center [399, 73] width 7 height 7
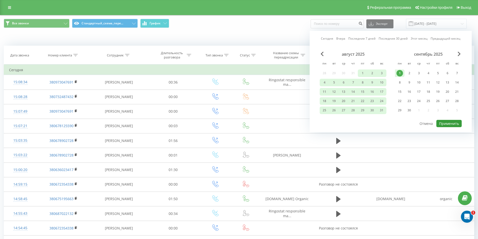
click at [450, 125] on button "Применить" at bounding box center [448, 123] width 25 height 7
type input "[DATE] - [DATE]"
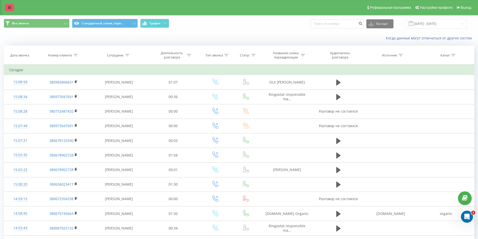
click at [6, 9] on link at bounding box center [9, 7] width 9 height 7
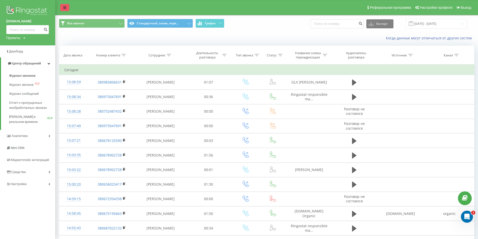
click at [64, 8] on icon at bounding box center [64, 8] width 3 height 4
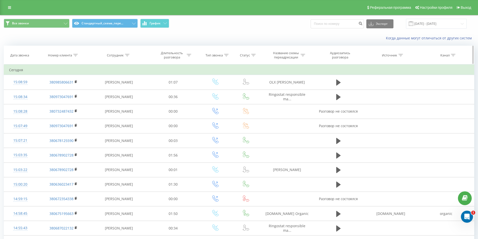
click at [77, 54] on icon at bounding box center [75, 55] width 5 height 3
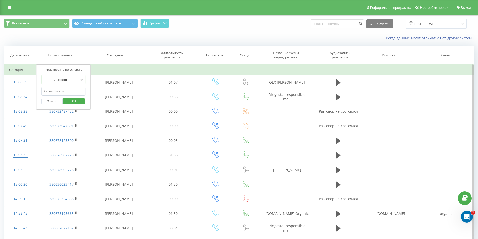
click at [74, 91] on input "text" at bounding box center [63, 91] width 44 height 9
paste input "tel:[PHONE_NUMBER]"
click at [46, 91] on input "tel:[PHONE_NUMBER]" at bounding box center [63, 91] width 44 height 9
drag, startPoint x: 49, startPoint y: 92, endPoint x: 40, endPoint y: 90, distance: 8.4
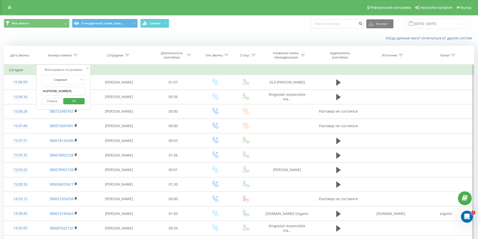
click at [41, 91] on input "tel:[PHONE_NUMBER]" at bounding box center [63, 91] width 44 height 9
click at [75, 97] on span "OK" at bounding box center [74, 101] width 14 height 8
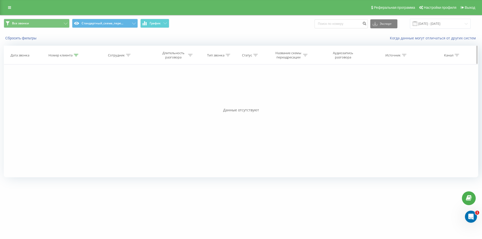
click at [76, 57] on div at bounding box center [76, 55] width 5 height 4
click at [67, 89] on input "380503520116" at bounding box center [64, 91] width 44 height 9
paste input "tel:+"
click at [77, 93] on input "tel:[PHONE_NUMBER]" at bounding box center [64, 91] width 44 height 9
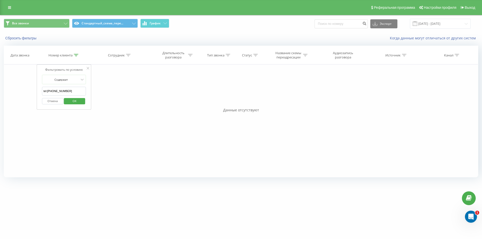
click at [77, 93] on input "tel:[PHONE_NUMBER]" at bounding box center [64, 91] width 44 height 9
paste input "673661910"
click at [77, 93] on input "tel:[PHONE_NUMBER]" at bounding box center [64, 91] width 44 height 9
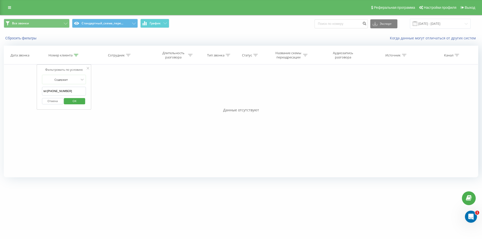
paste input "text"
click at [76, 101] on span "OK" at bounding box center [74, 101] width 14 height 8
click at [75, 56] on icon at bounding box center [76, 55] width 5 height 3
click at [66, 94] on input "380673661910" at bounding box center [64, 91] width 44 height 9
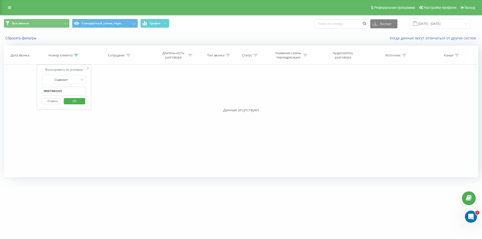
paste input "506345885"
click at [74, 100] on span "OK" at bounding box center [74, 101] width 14 height 8
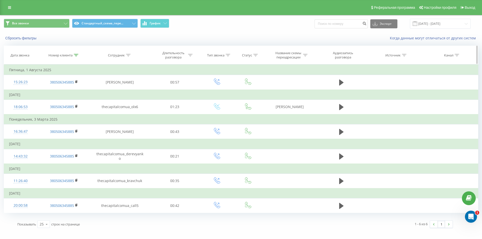
click at [75, 56] on icon at bounding box center [76, 55] width 5 height 3
click at [63, 92] on input "380506345885" at bounding box center [64, 91] width 44 height 9
click at [63, 91] on input "380506345885" at bounding box center [64, 91] width 44 height 9
paste input "958591103"
click at [70, 101] on span "OK" at bounding box center [74, 101] width 14 height 8
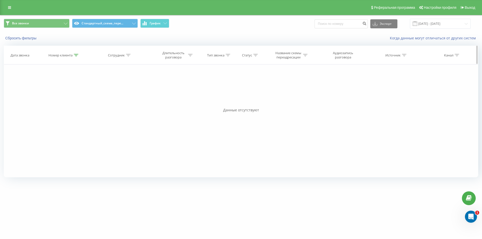
click at [75, 55] on icon at bounding box center [76, 55] width 5 height 3
click at [77, 87] on input "380958591103" at bounding box center [64, 91] width 44 height 9
click at [75, 88] on input "380958591103" at bounding box center [64, 91] width 44 height 9
paste input "503587231"
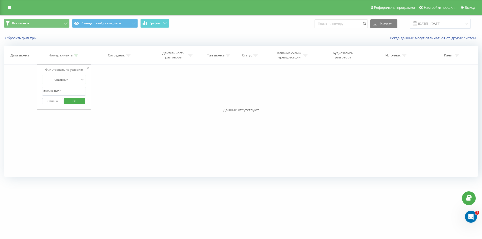
click at [75, 101] on span "OK" at bounding box center [74, 101] width 14 height 8
click at [74, 51] on th "Номер клиента" at bounding box center [64, 55] width 54 height 19
click at [76, 53] on div at bounding box center [76, 55] width 5 height 4
click at [65, 95] on input "380503587231" at bounding box center [64, 91] width 44 height 9
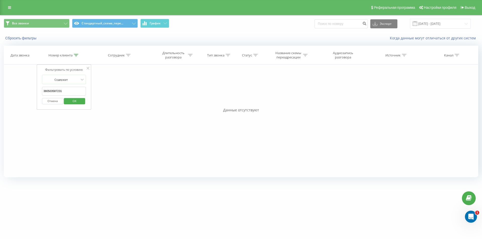
paste input "tel:[PHONE_NUMBER]"
click at [73, 89] on input "tel:[PHONE_NUMBER]" at bounding box center [64, 91] width 44 height 9
paste input "674970557"
paste input "text"
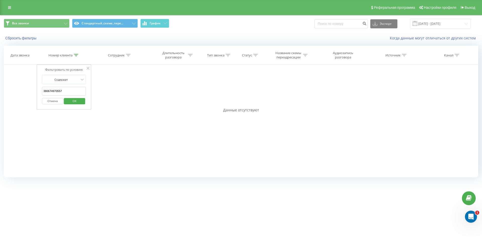
drag, startPoint x: 72, startPoint y: 91, endPoint x: 35, endPoint y: 90, distance: 36.9
click at [35, 90] on div "Фильтровать по условию Содержит 380674970557 Отмена OK Фильтровать по условию С…" at bounding box center [241, 120] width 474 height 113
click at [78, 98] on span "OK" at bounding box center [74, 101] width 14 height 8
click at [75, 54] on icon at bounding box center [76, 55] width 5 height 3
click at [67, 92] on input "380674970557" at bounding box center [64, 91] width 44 height 9
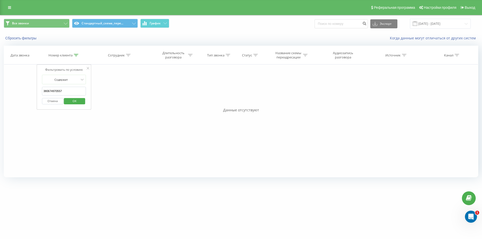
click at [67, 92] on input "380674970557" at bounding box center [64, 91] width 44 height 9
paste input "507183665"
click at [72, 101] on span "OK" at bounding box center [74, 101] width 14 height 8
click at [76, 53] on div at bounding box center [76, 55] width 5 height 4
click at [69, 104] on span "OK" at bounding box center [74, 101] width 14 height 8
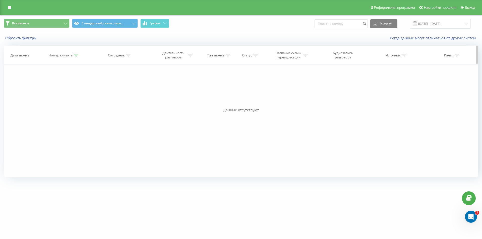
click at [76, 55] on icon at bounding box center [76, 55] width 5 height 3
click at [73, 94] on input "380507183665" at bounding box center [64, 91] width 44 height 9
paste input "664310008"
click at [74, 103] on span "OK" at bounding box center [74, 101] width 14 height 8
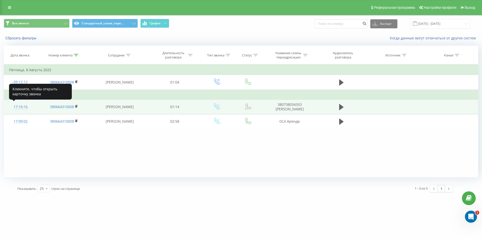
click at [23, 105] on div "17:16:16" at bounding box center [20, 107] width 23 height 10
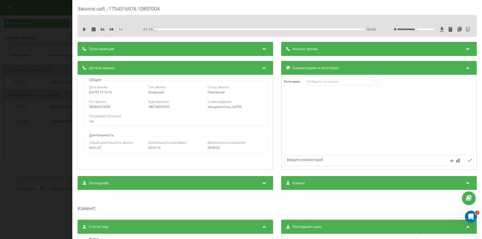
click at [26, 72] on div "Звонок : ua5_-1754316976.10897004 1 x - 01:14 00:00 00:00 Транскрипция 00:00 Ві…" at bounding box center [241, 119] width 482 height 239
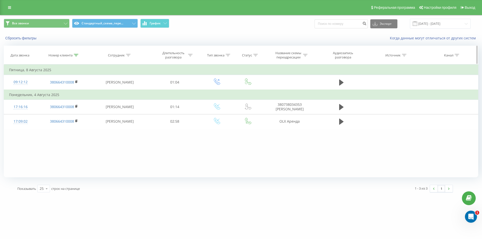
click at [79, 57] on div "Номер клиента" at bounding box center [64, 55] width 54 height 4
click at [66, 91] on input "380664310008" at bounding box center [64, 91] width 44 height 9
paste input "989575612"
drag, startPoint x: 73, startPoint y: 100, endPoint x: 59, endPoint y: 60, distance: 42.9
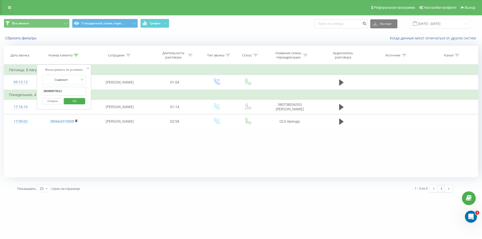
click at [74, 100] on span "OK" at bounding box center [74, 101] width 14 height 8
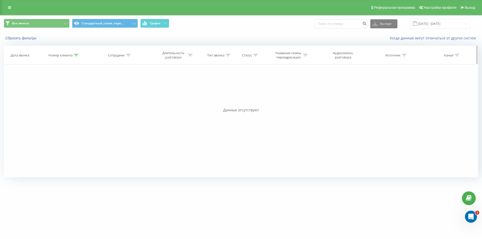
click at [78, 54] on icon at bounding box center [76, 55] width 5 height 3
click at [69, 91] on input "380989575612" at bounding box center [64, 91] width 44 height 9
paste input "73589680"
drag, startPoint x: 69, startPoint y: 100, endPoint x: 40, endPoint y: 10, distance: 94.1
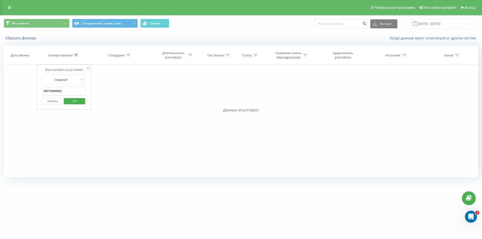
click at [70, 99] on span "OK" at bounding box center [74, 101] width 14 height 8
click at [75, 56] on icon at bounding box center [76, 55] width 5 height 3
click at [78, 91] on input "380735896802" at bounding box center [64, 91] width 44 height 9
paste input "50572373"
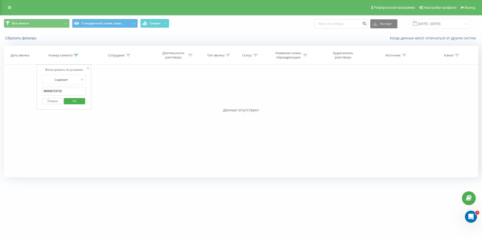
click at [75, 99] on span "OK" at bounding box center [74, 101] width 14 height 8
click at [78, 56] on icon at bounding box center [76, 55] width 5 height 3
click at [70, 90] on input "380505723732" at bounding box center [64, 91] width 44 height 9
paste input "98780"
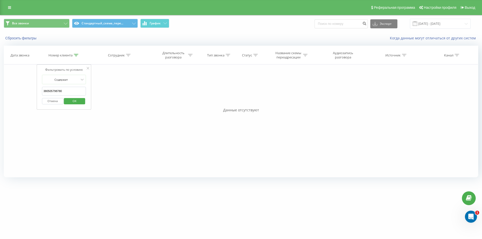
click at [75, 102] on span "OK" at bounding box center [74, 101] width 14 height 8
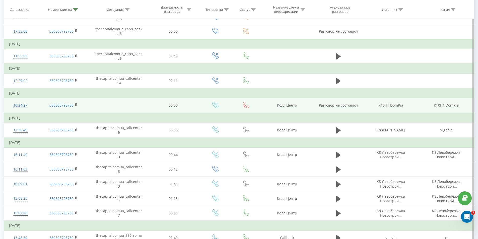
scroll to position [252, 0]
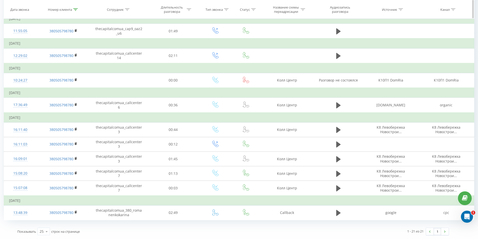
click at [77, 7] on th "Номер клиента" at bounding box center [63, 9] width 53 height 19
click at [76, 10] on icon at bounding box center [75, 9] width 5 height 3
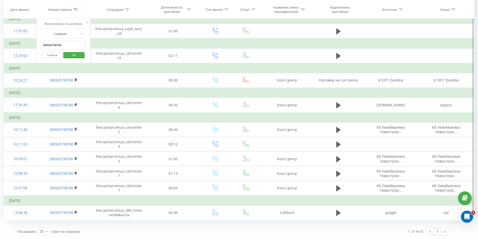
click at [73, 40] on form "Содержит 380505798780 Отмена OK" at bounding box center [63, 45] width 44 height 32
click at [71, 46] on input "380505798780" at bounding box center [63, 45] width 44 height 9
paste input "939534524"
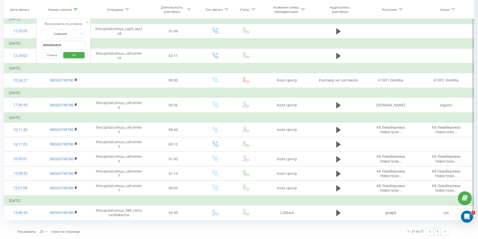
click at [72, 53] on span "OK" at bounding box center [74, 55] width 14 height 8
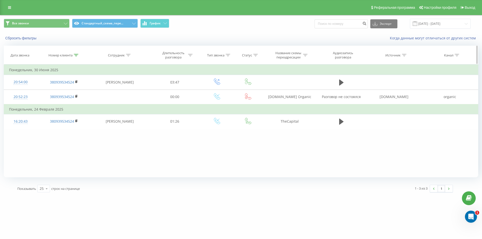
click at [77, 56] on icon at bounding box center [76, 55] width 5 height 3
click at [53, 91] on input "380939534524" at bounding box center [64, 91] width 44 height 9
paste input "77619595"
click at [75, 101] on span "OK" at bounding box center [74, 101] width 14 height 8
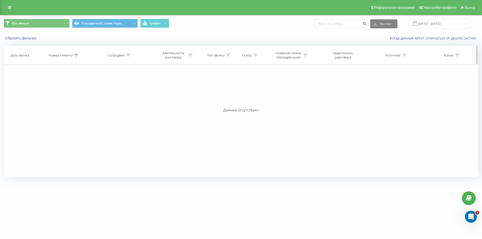
click at [75, 55] on icon at bounding box center [76, 55] width 5 height 3
click at [77, 86] on form "Содержит 380977619595 Отмена OK" at bounding box center [64, 91] width 44 height 32
click at [74, 90] on input "380977619595" at bounding box center [64, 91] width 44 height 9
paste input "6750900"
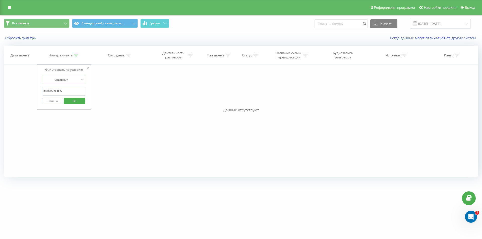
click at [76, 102] on span "OK" at bounding box center [74, 101] width 14 height 8
click at [76, 53] on div at bounding box center [76, 55] width 5 height 4
click at [68, 94] on input "380675090095" at bounding box center [64, 91] width 44 height 9
paste input "96824047"
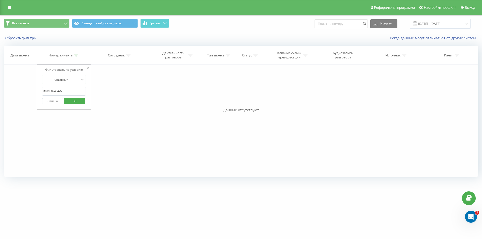
click at [70, 100] on span "OK" at bounding box center [74, 101] width 14 height 8
click at [77, 54] on icon at bounding box center [76, 55] width 5 height 3
click at [71, 91] on input "380968240475" at bounding box center [64, 91] width 44 height 9
paste input "81067241"
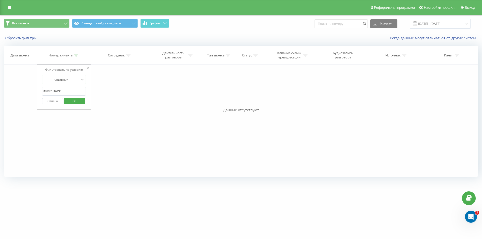
click at [72, 100] on span "OK" at bounding box center [74, 101] width 14 height 8
click at [75, 56] on icon at bounding box center [76, 55] width 5 height 3
click at [71, 92] on input "380981067241" at bounding box center [64, 91] width 44 height 9
paste input "630606346"
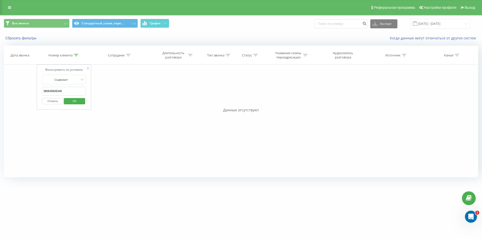
click at [73, 99] on span "OK" at bounding box center [74, 101] width 14 height 8
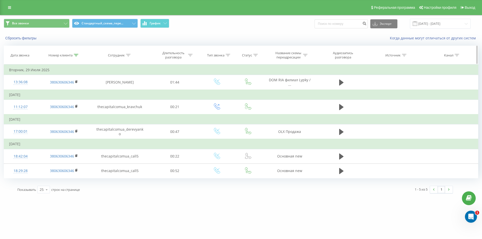
click at [75, 55] on icon at bounding box center [76, 55] width 5 height 3
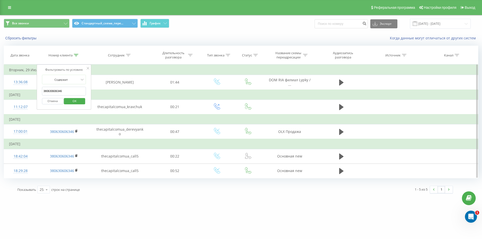
click at [68, 90] on input "380630606346" at bounding box center [64, 91] width 44 height 9
paste input "965544841"
type input "380965544841"
click at [73, 101] on span "OK" at bounding box center [74, 101] width 14 height 8
